Goal: Contribute content: Contribute content

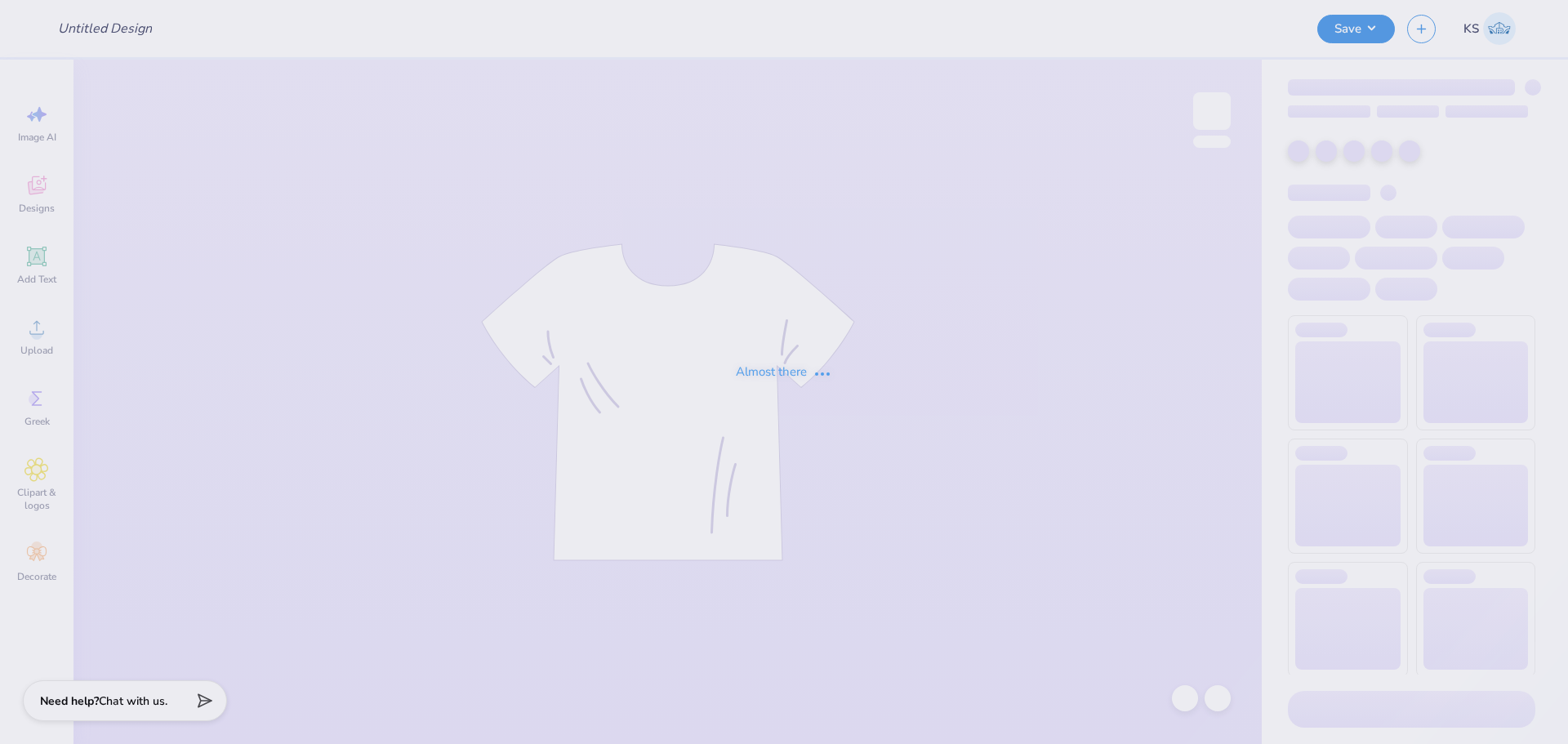
type input "bear hoodie"
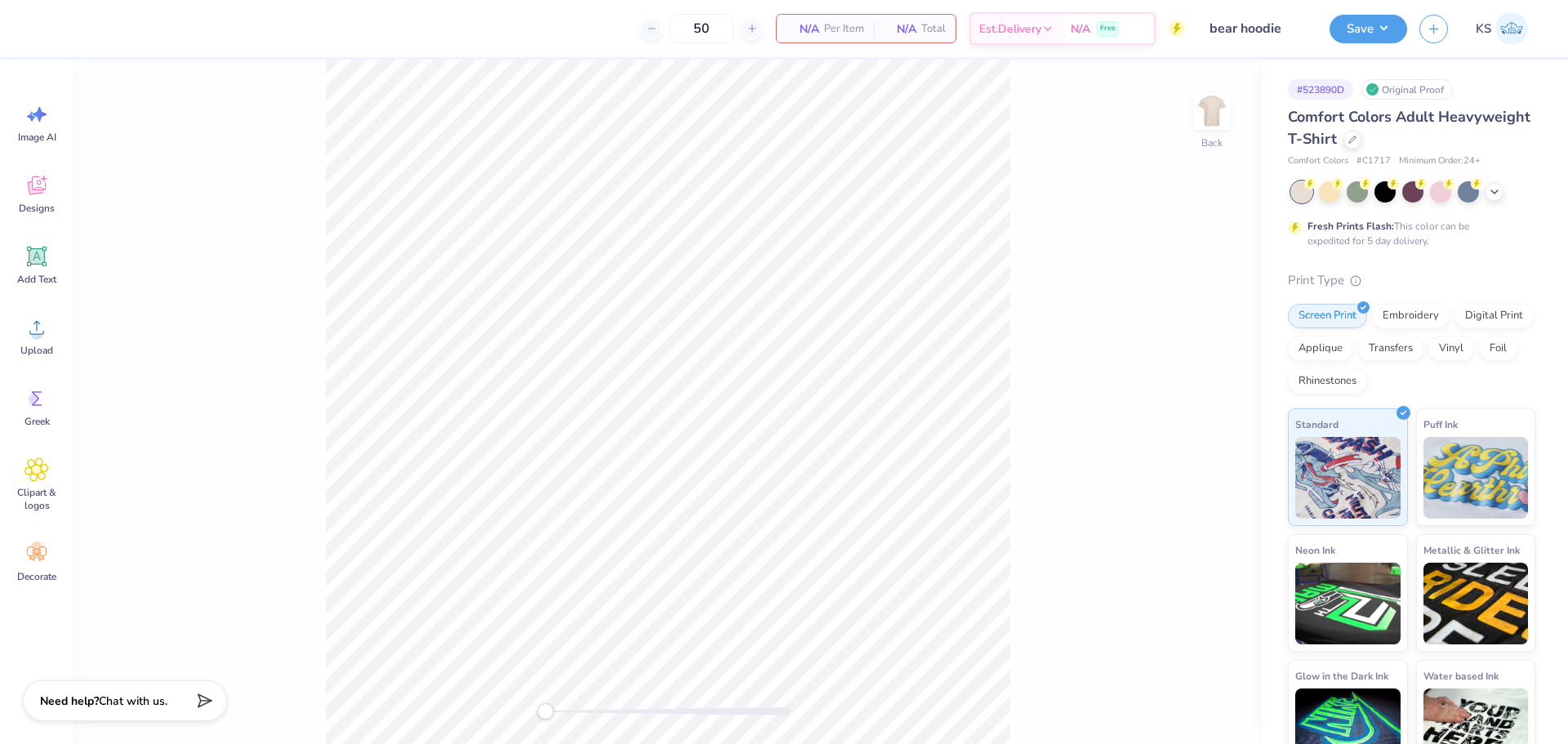
click at [1191, 121] on div "Back" at bounding box center [668, 401] width 1188 height 685
click at [1203, 113] on img at bounding box center [1211, 110] width 65 height 65
click at [42, 343] on div "Upload" at bounding box center [37, 335] width 58 height 61
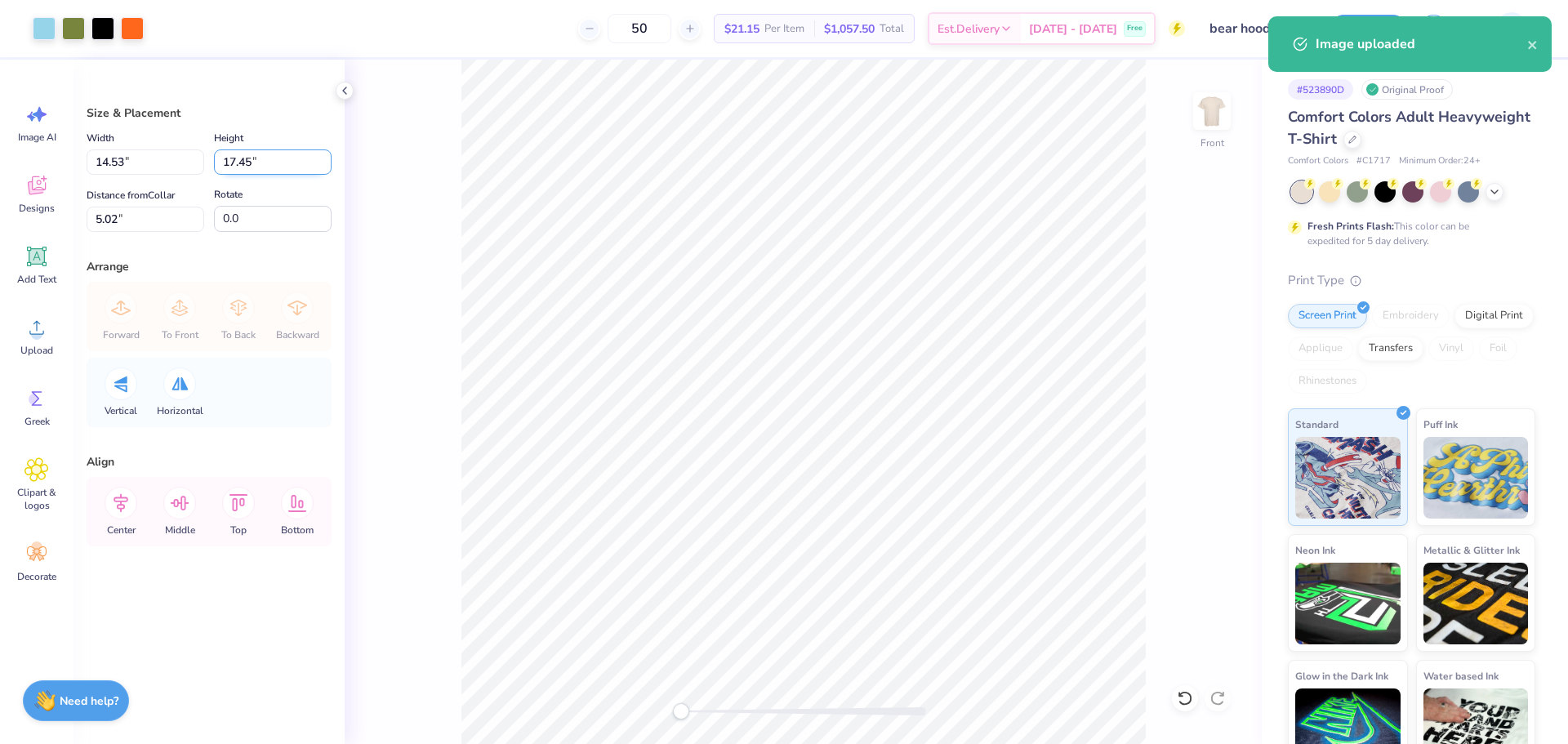
click at [252, 168] on input "17.45" at bounding box center [272, 162] width 118 height 25
type input "15"
type input "12.49"
type input "15.00"
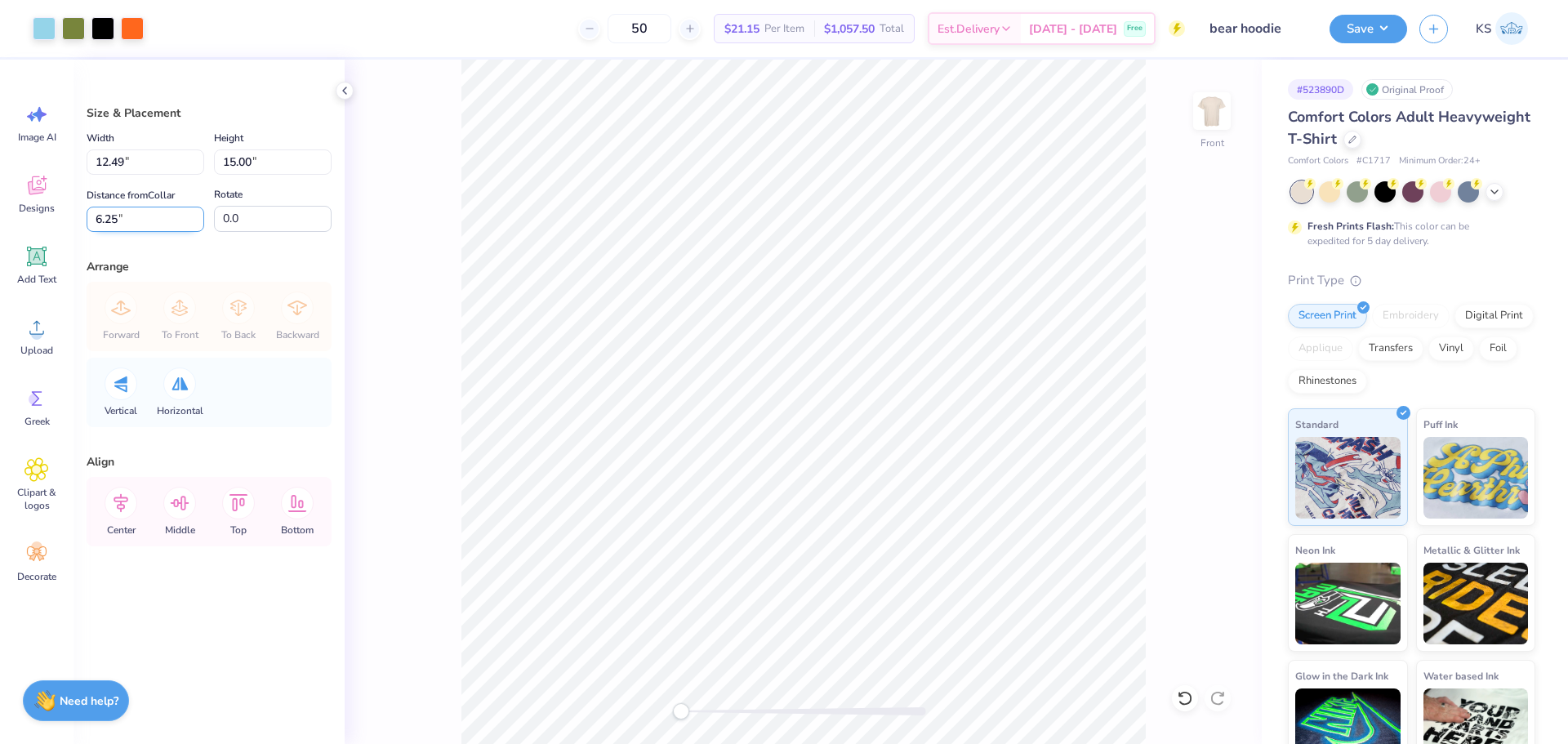
click at [174, 223] on input "6.25" at bounding box center [145, 218] width 118 height 25
type input "4"
type input "3"
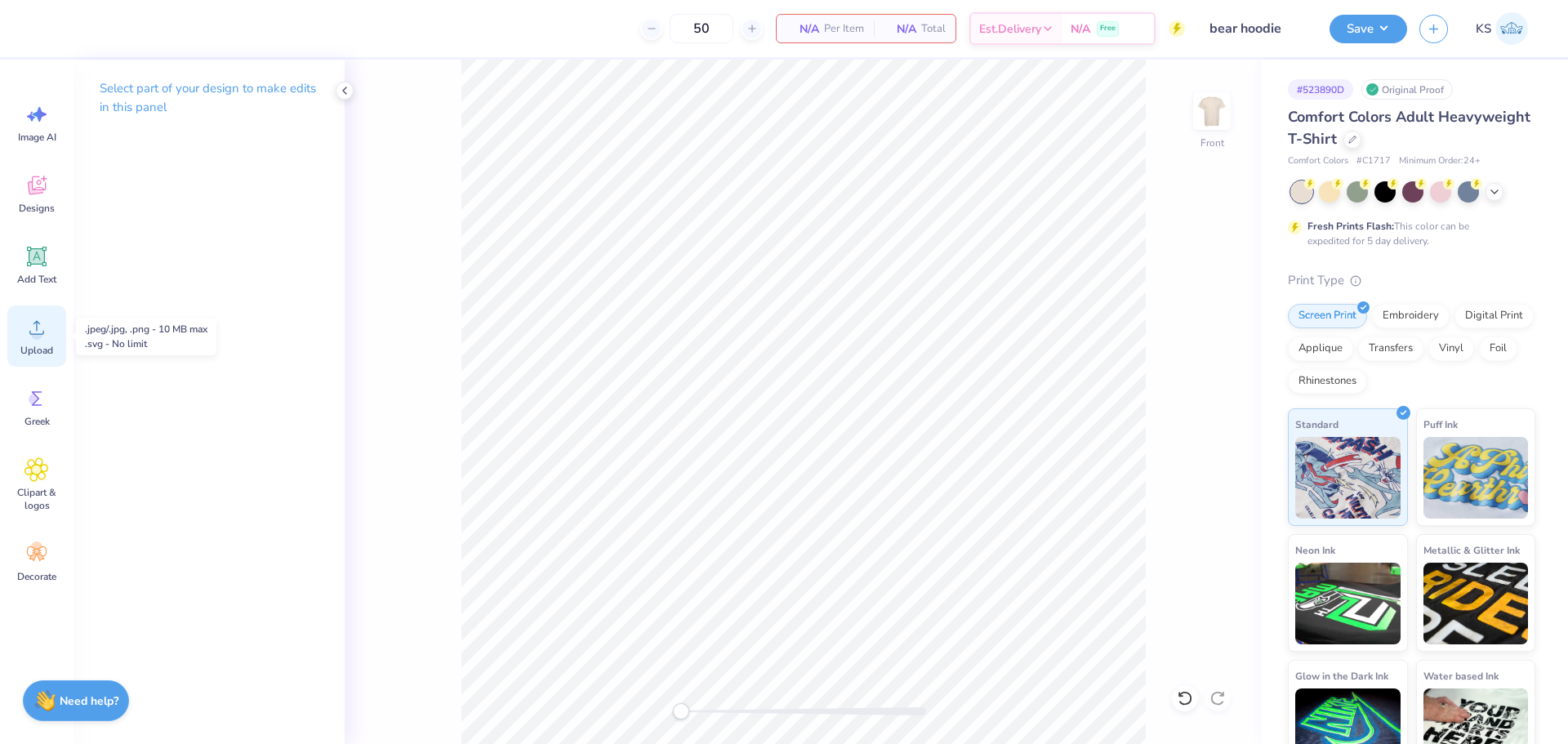
click at [34, 343] on div "Upload" at bounding box center [37, 335] width 58 height 61
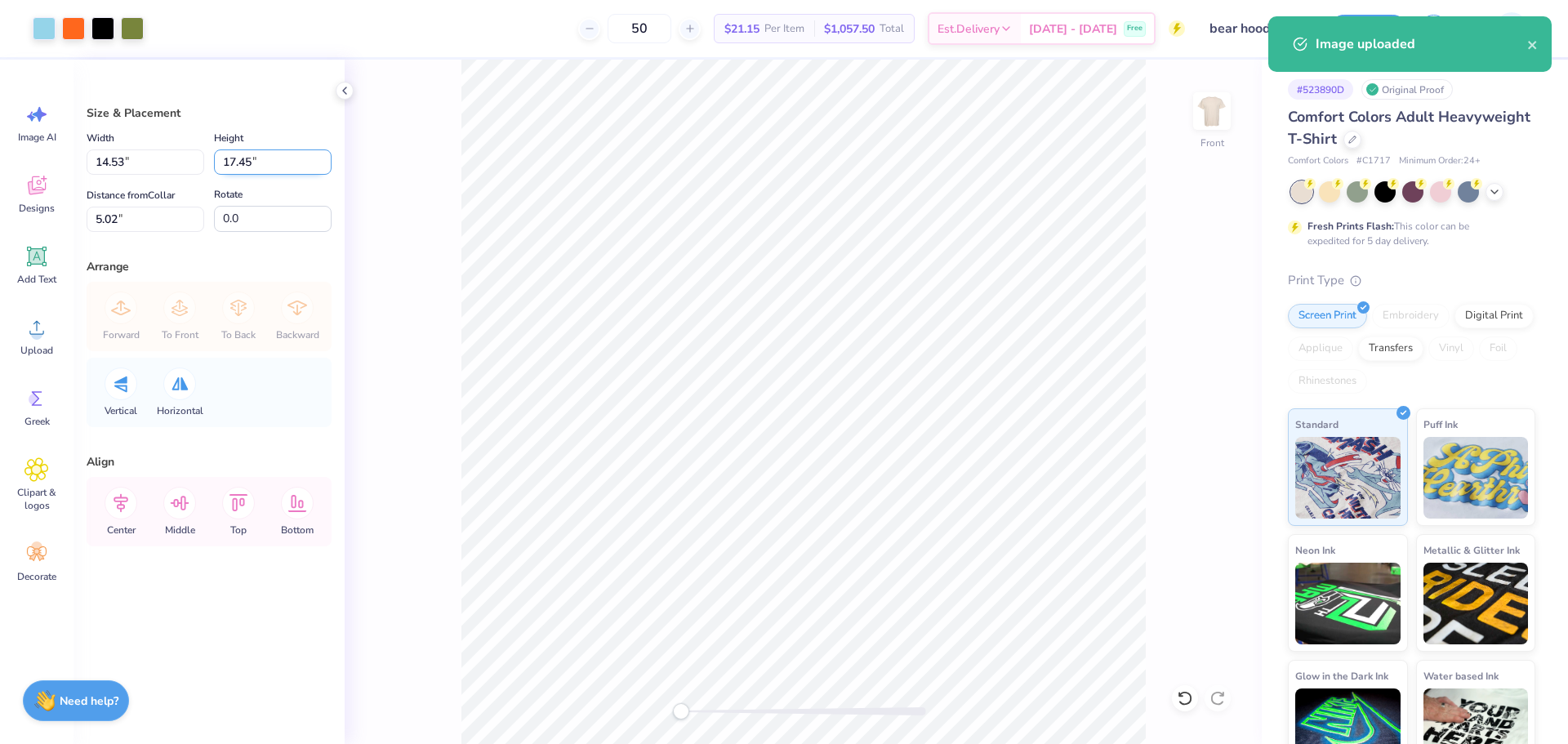
click at [250, 160] on input "17.45" at bounding box center [272, 162] width 118 height 25
type input "15"
type input "12.49"
type input "15.00"
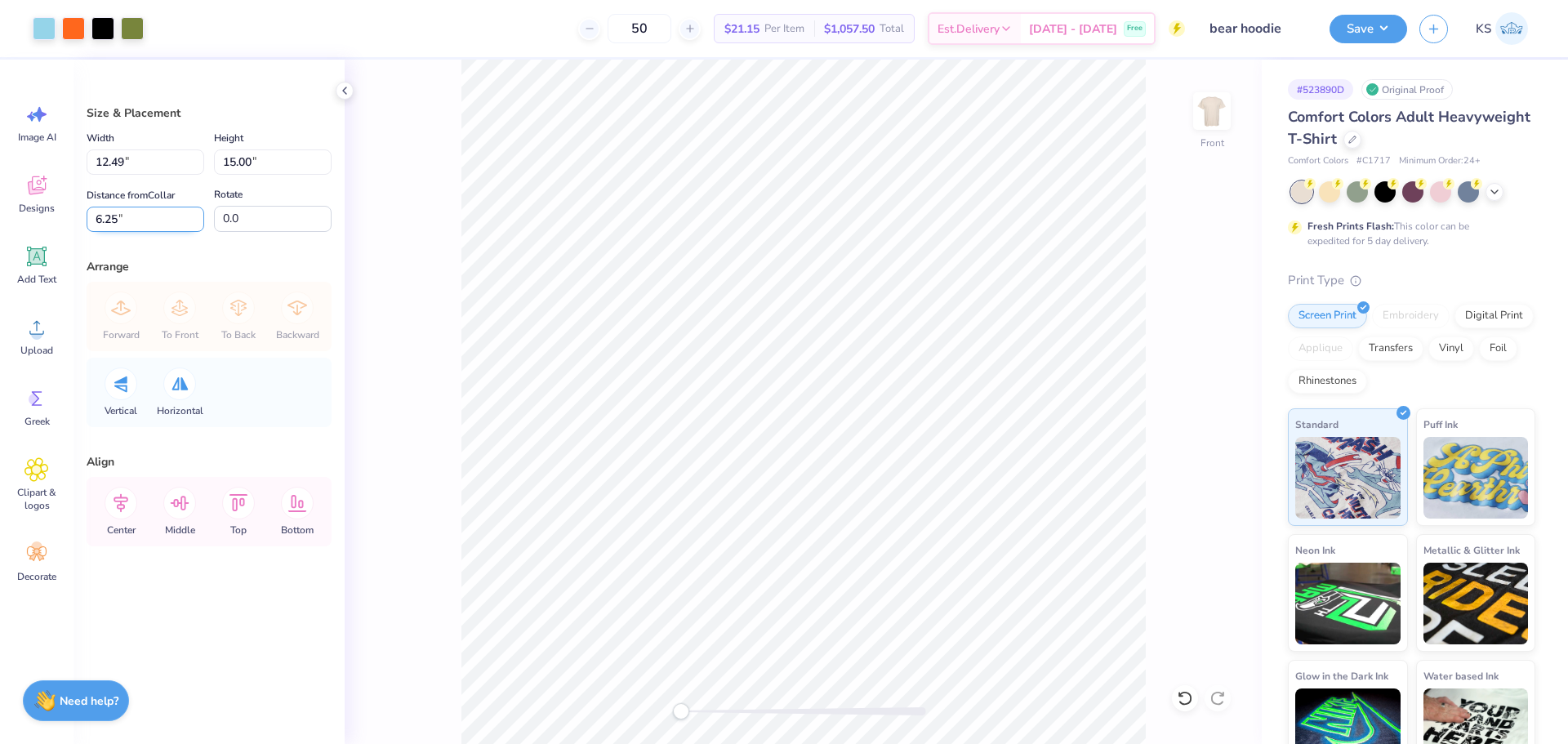
click at [137, 224] on input "6.25" at bounding box center [145, 218] width 118 height 25
type input "3"
click at [1204, 107] on img at bounding box center [1211, 110] width 65 height 65
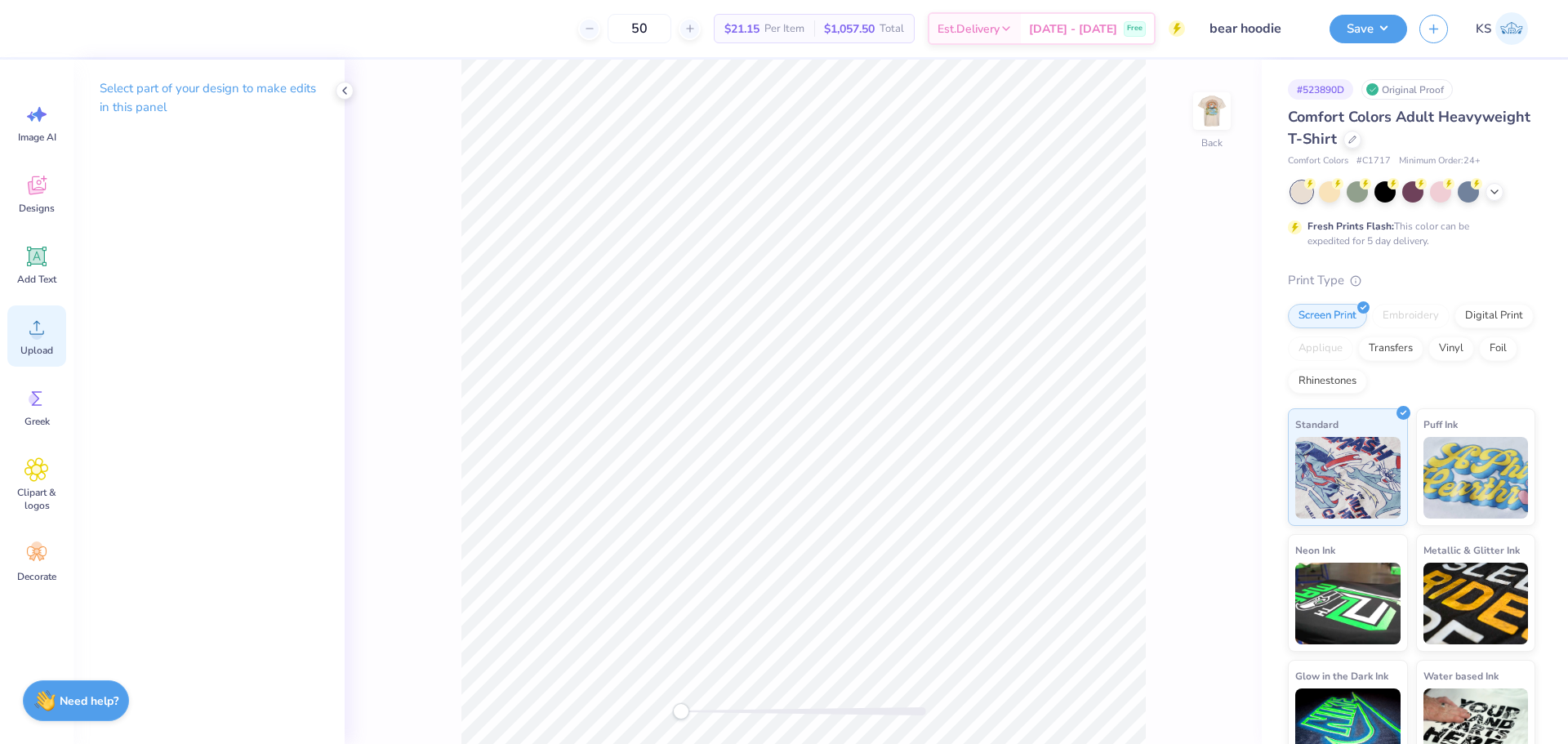
click at [37, 341] on div "Upload" at bounding box center [37, 335] width 58 height 61
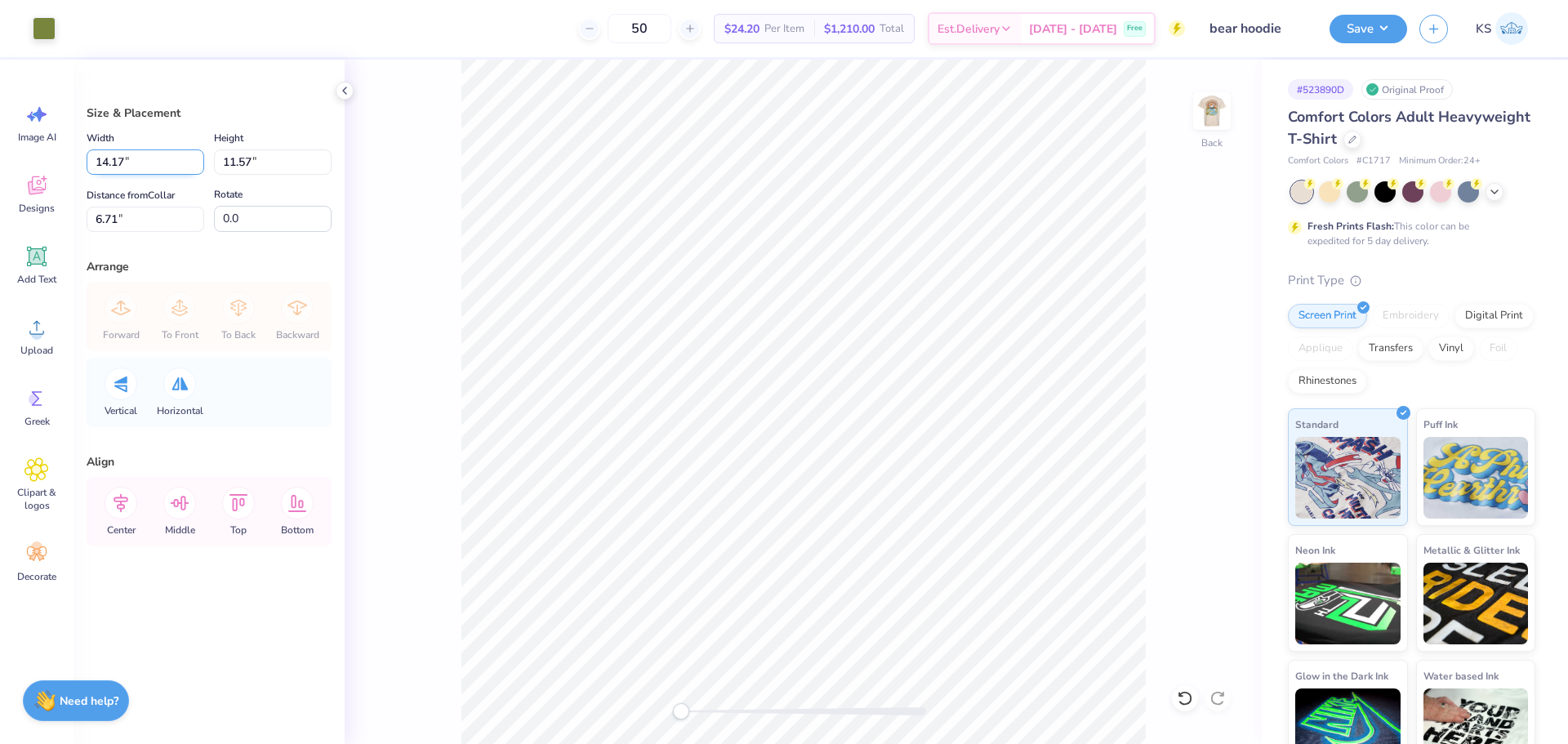
click at [155, 164] on input "14.17" at bounding box center [145, 162] width 118 height 25
type input "3.50"
type input "2.86"
type input "11.07"
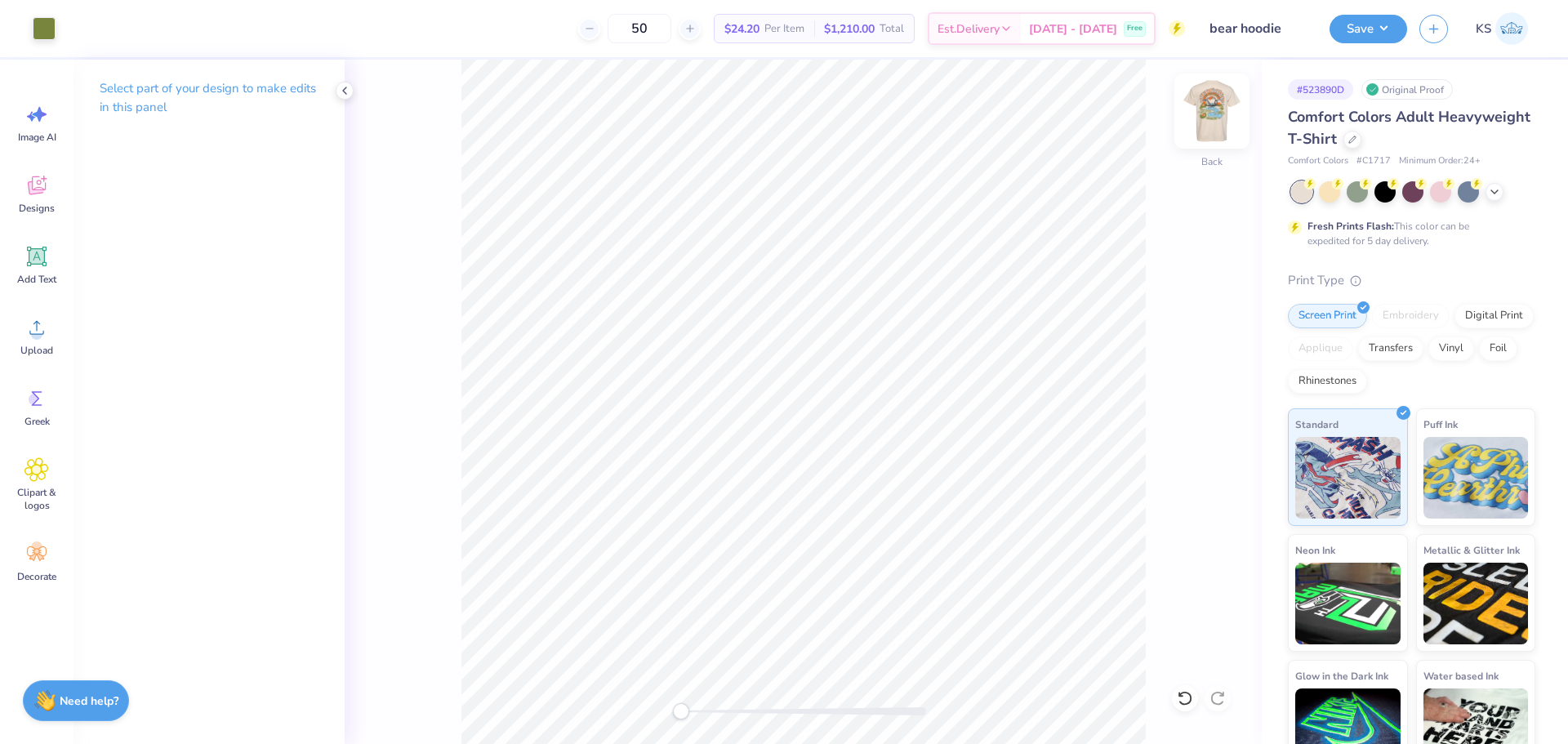
click at [1208, 104] on img at bounding box center [1211, 110] width 65 height 65
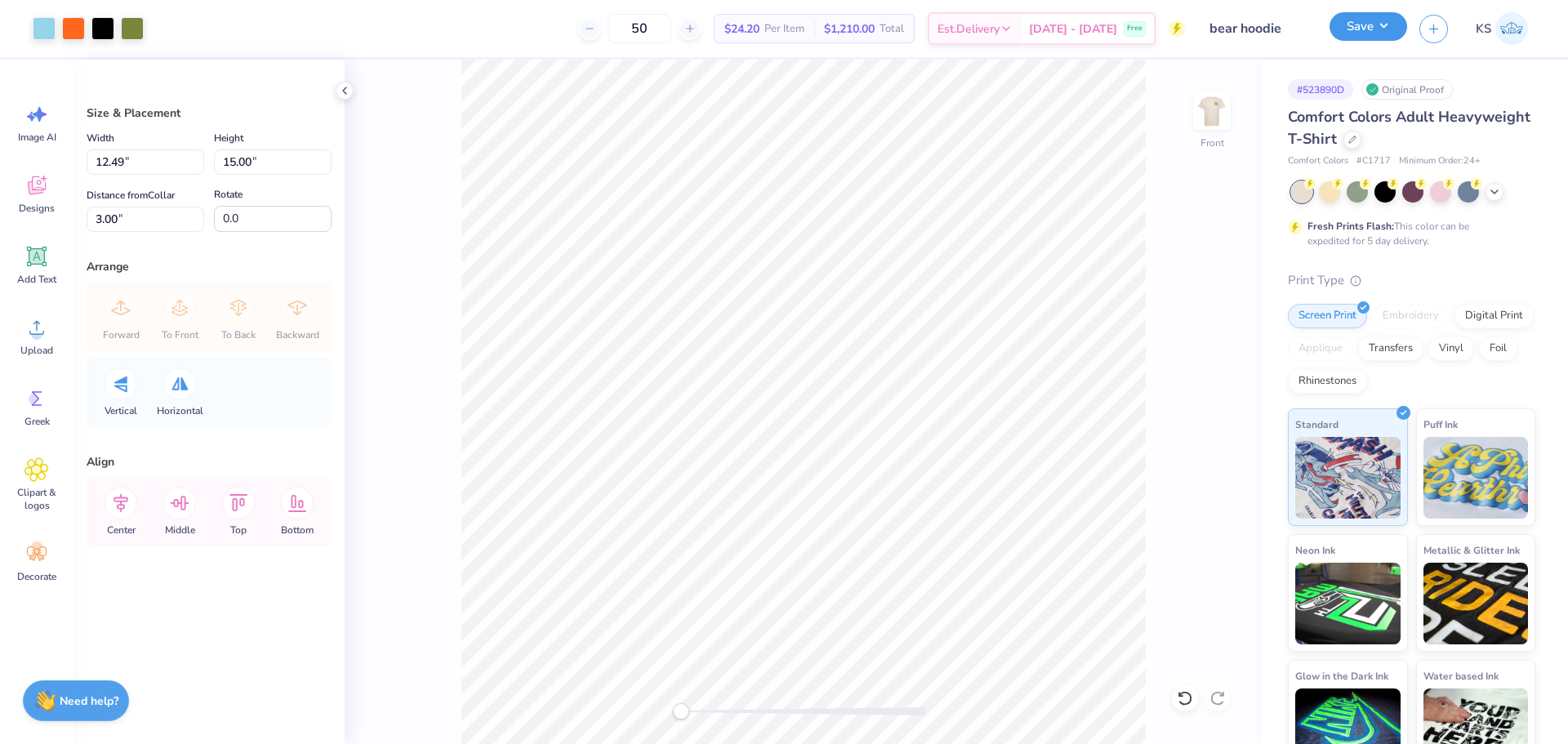
click at [1373, 15] on button "Save" at bounding box center [1368, 26] width 77 height 28
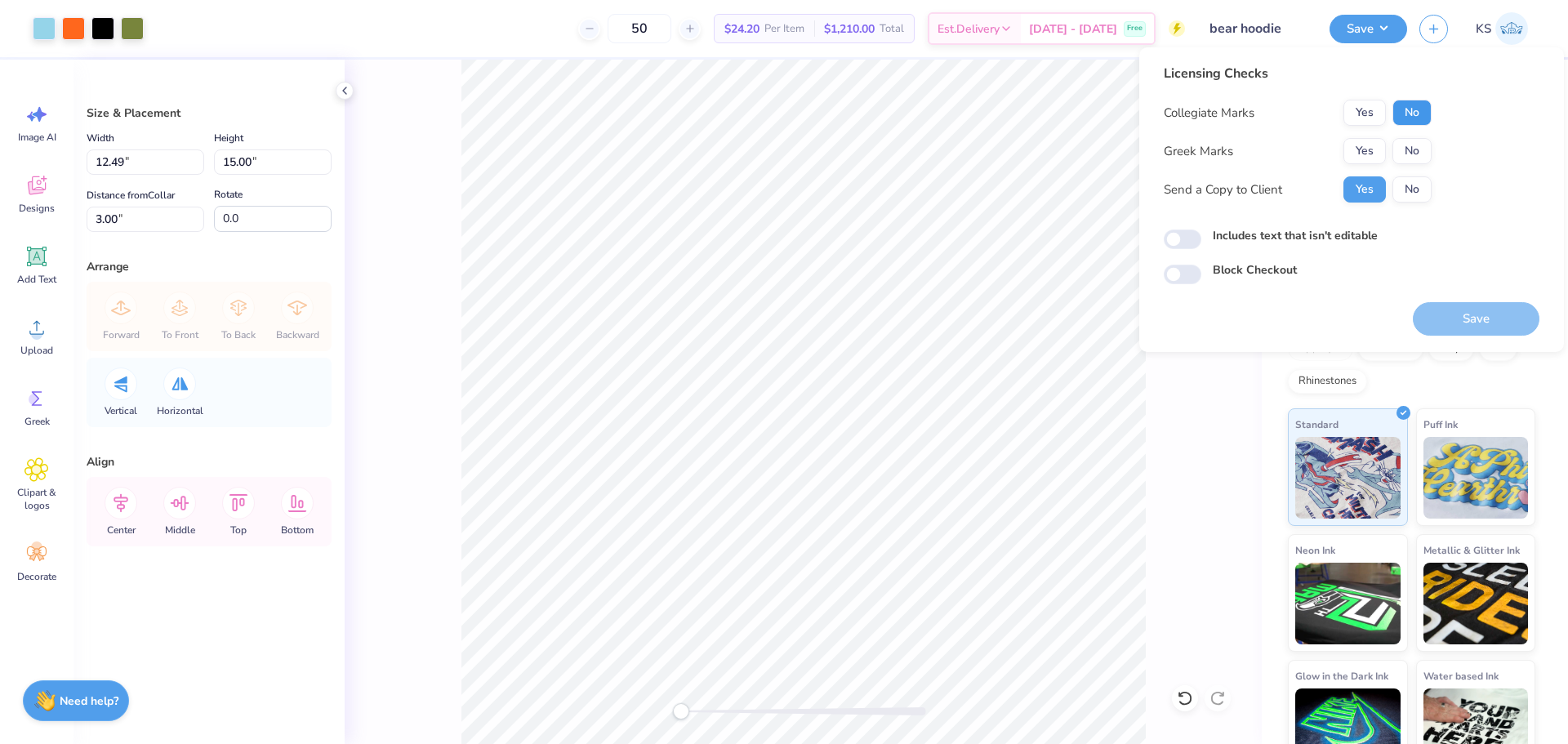
click at [1408, 113] on button "No" at bounding box center [1413, 113] width 40 height 26
drag, startPoint x: 1369, startPoint y: 152, endPoint x: 1382, endPoint y: 175, distance: 26.4
click at [1368, 152] on button "Yes" at bounding box center [1365, 152] width 42 height 26
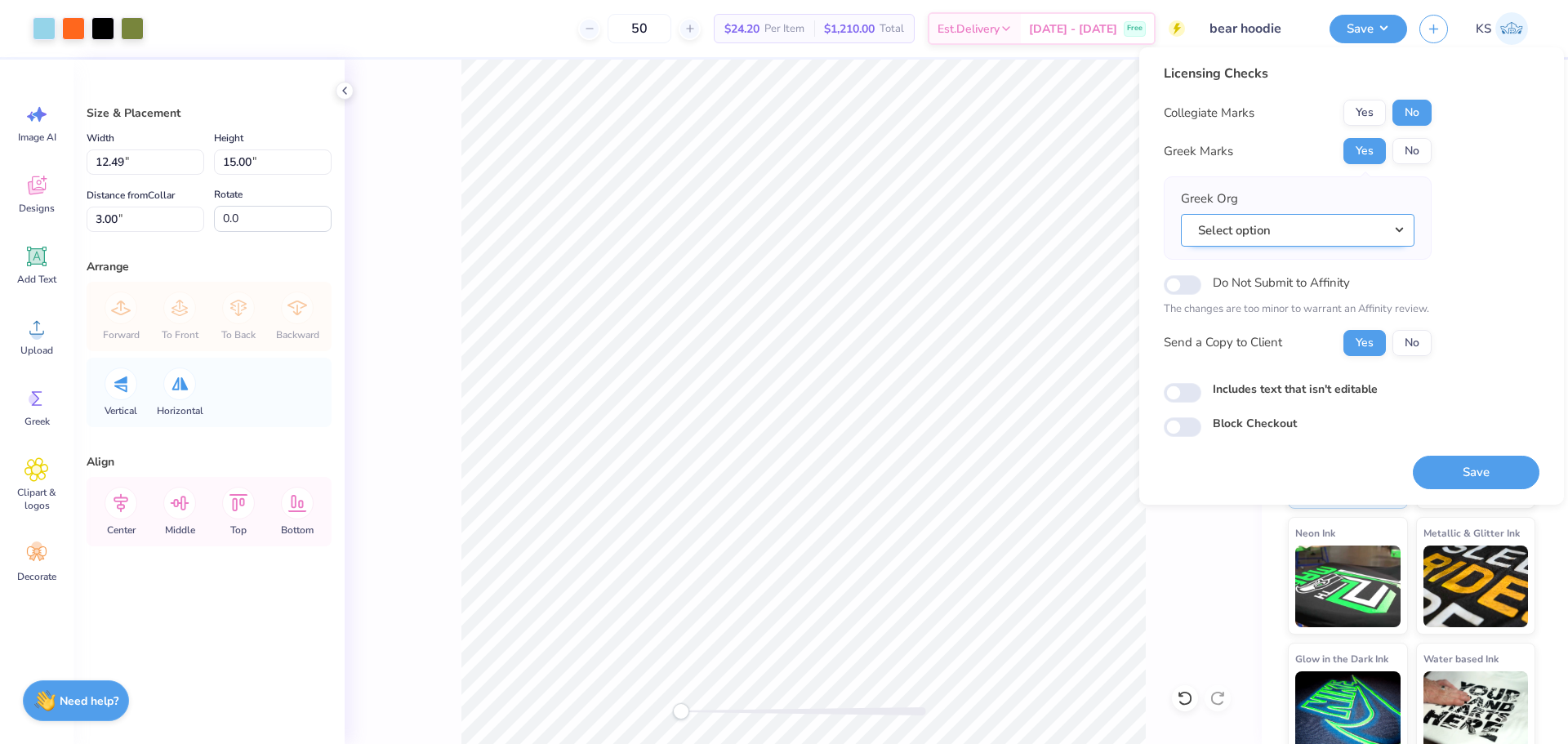
scroll to position [34, 0]
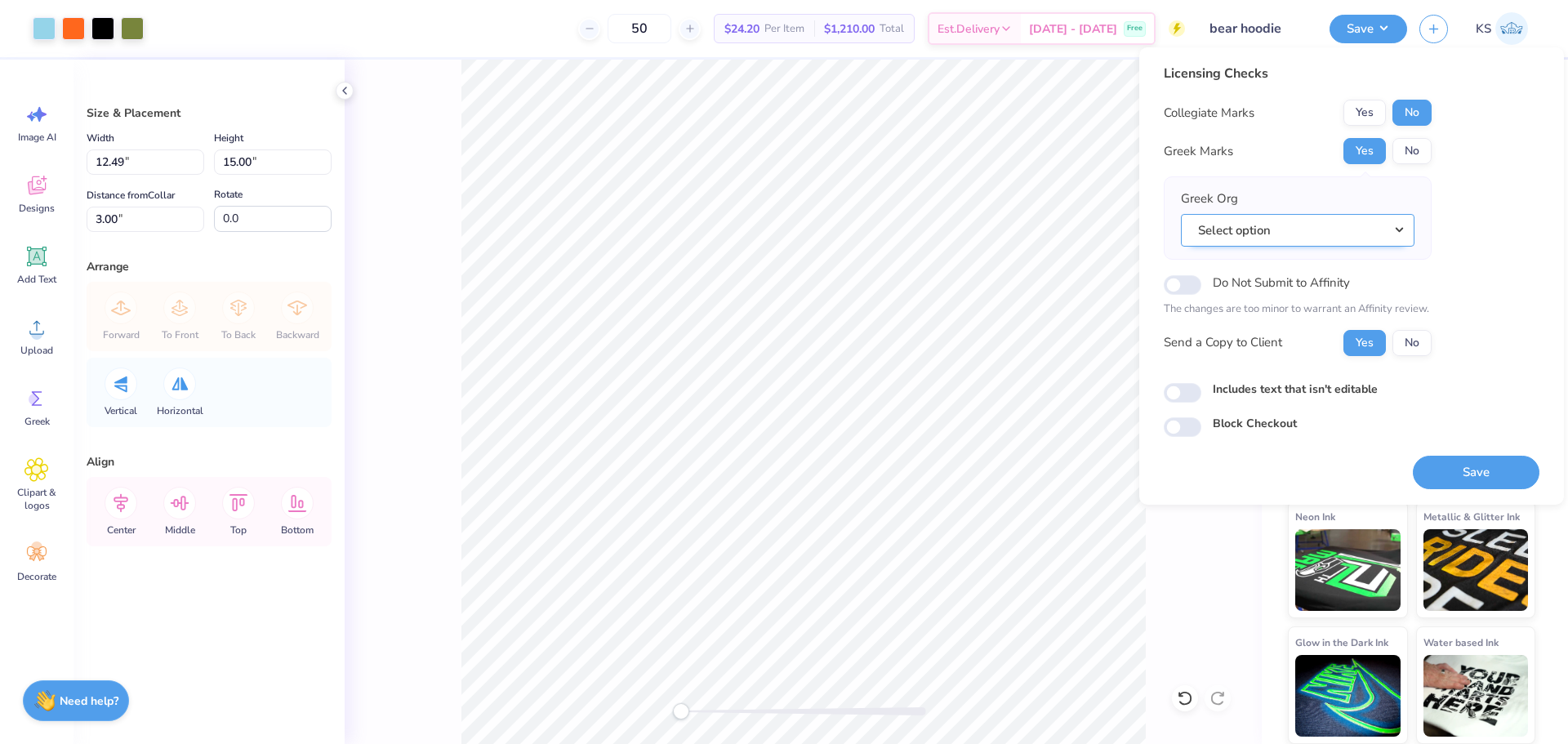
click at [1351, 224] on button "Select option" at bounding box center [1298, 231] width 234 height 34
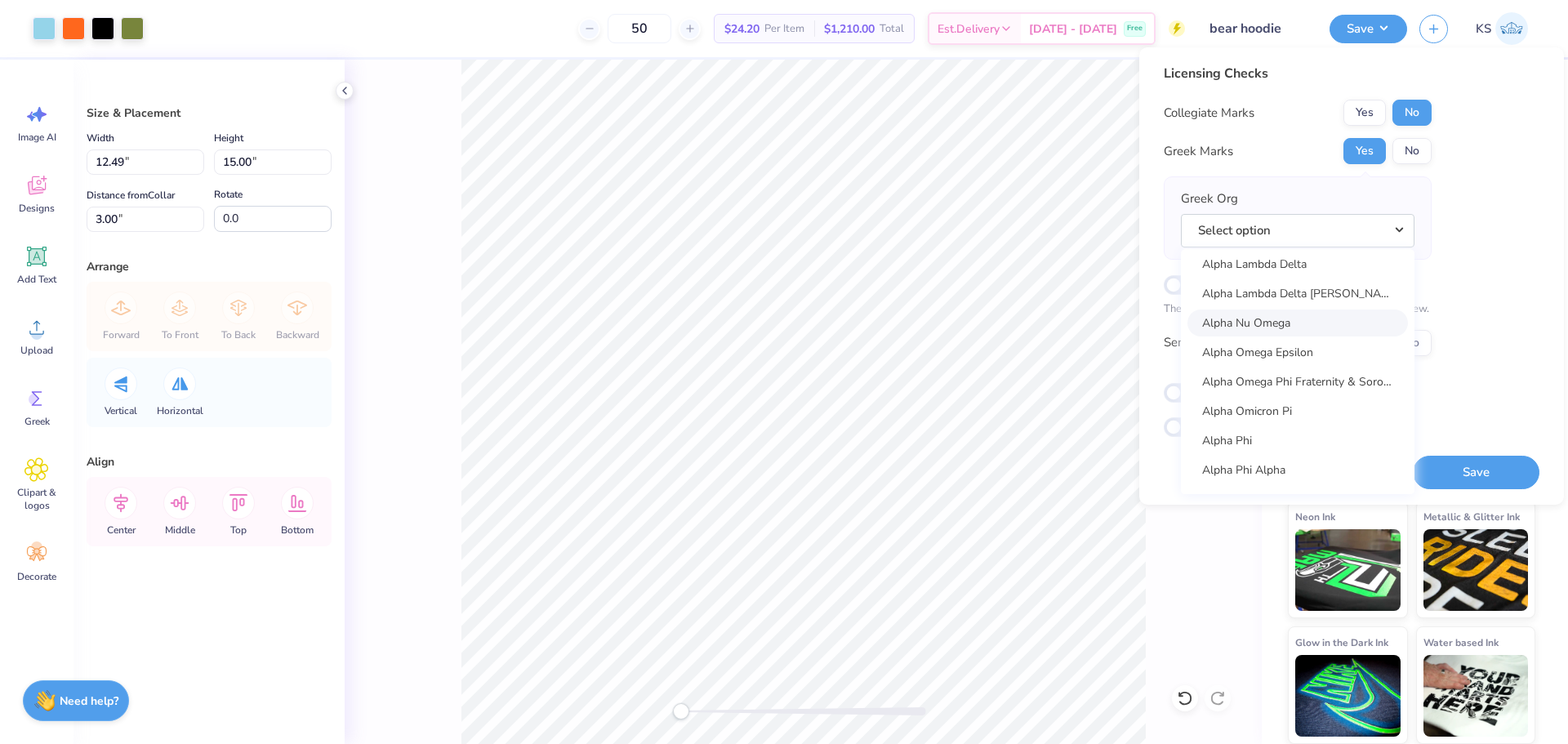
scroll to position [898, 0]
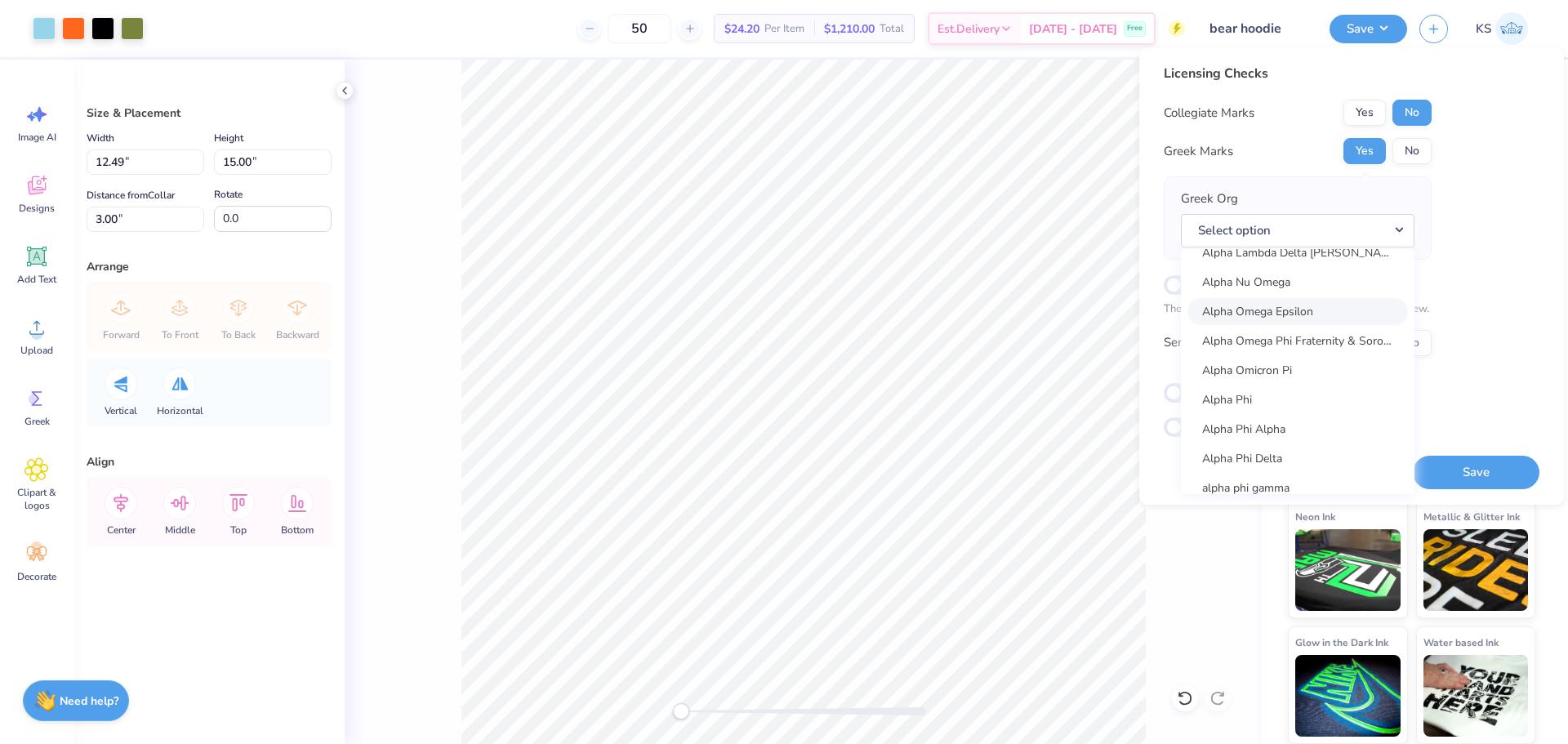
click at [1346, 315] on link "Alpha Omega Epsilon" at bounding box center [1298, 312] width 220 height 27
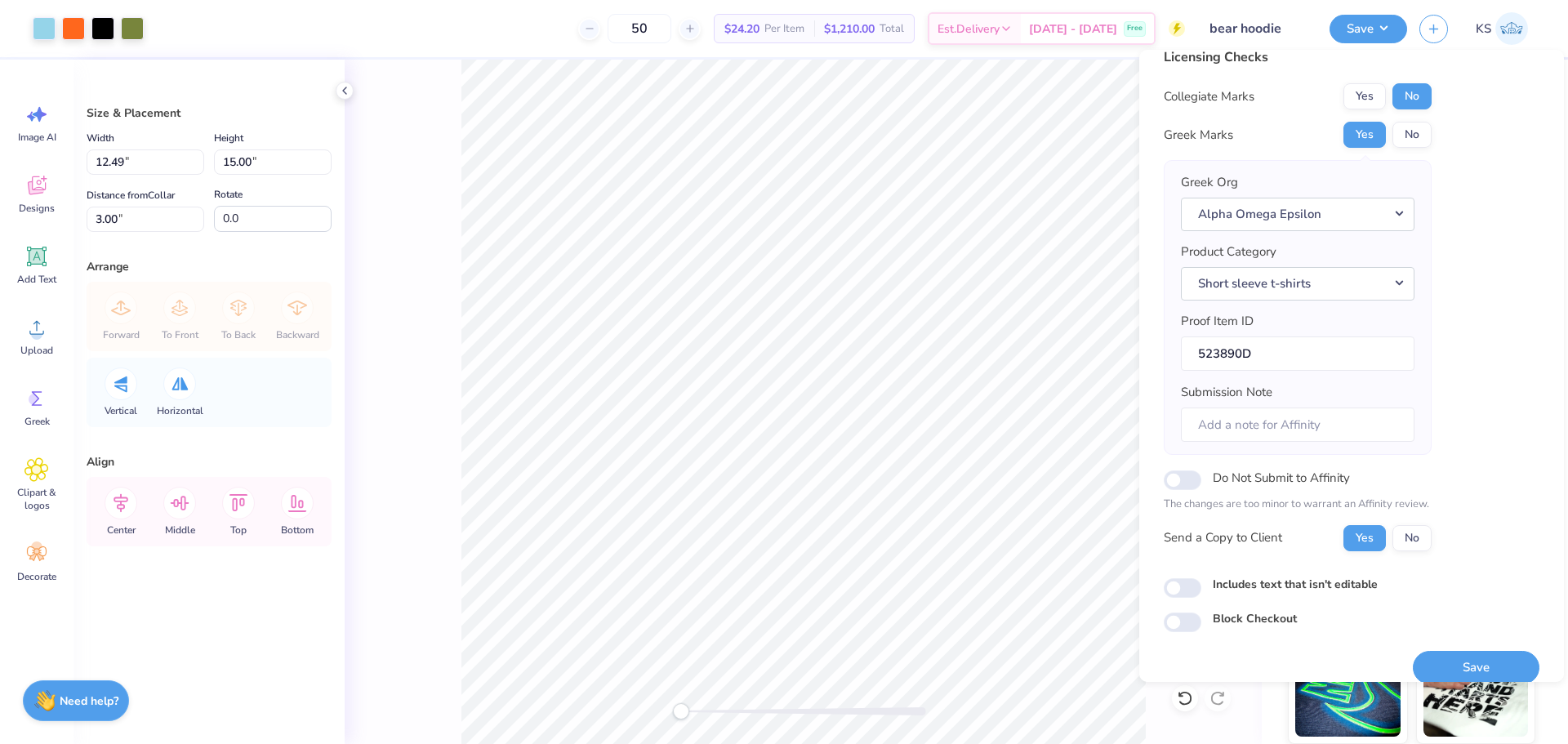
scroll to position [37, 0]
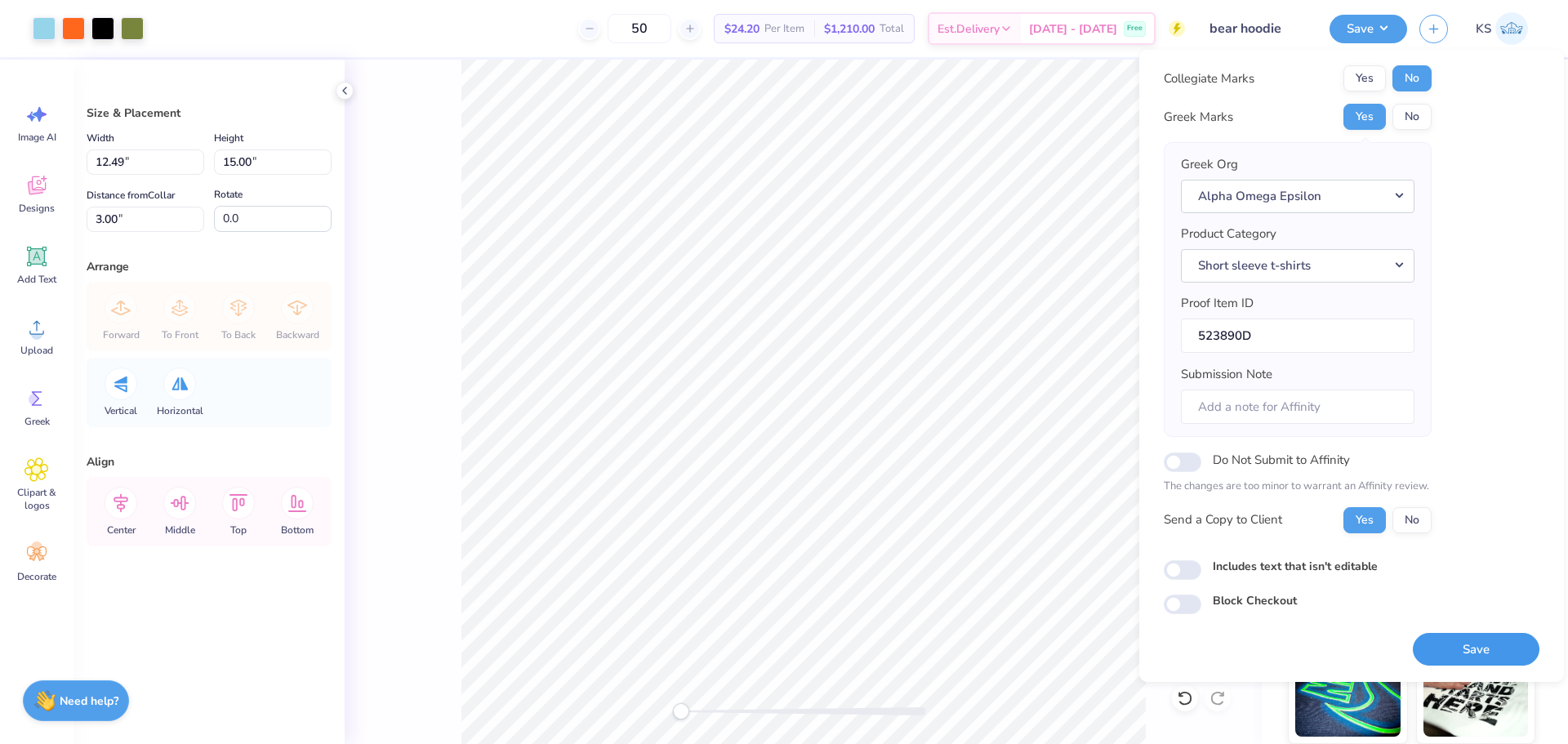
click at [1463, 651] on button "Save" at bounding box center [1476, 650] width 126 height 34
